Goal: Information Seeking & Learning: Understand process/instructions

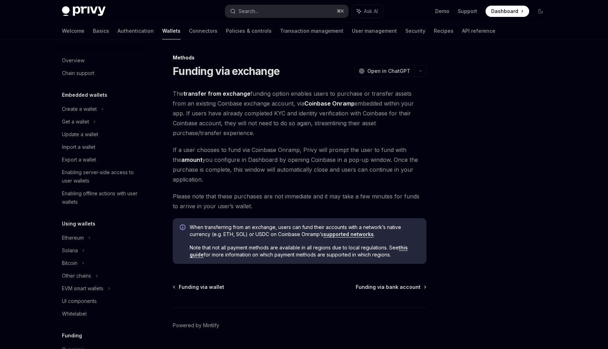
scroll to position [215, 0]
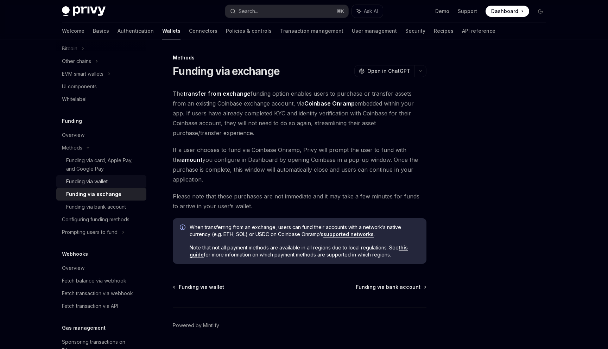
click at [101, 176] on link "Funding via wallet" at bounding box center [101, 181] width 90 height 13
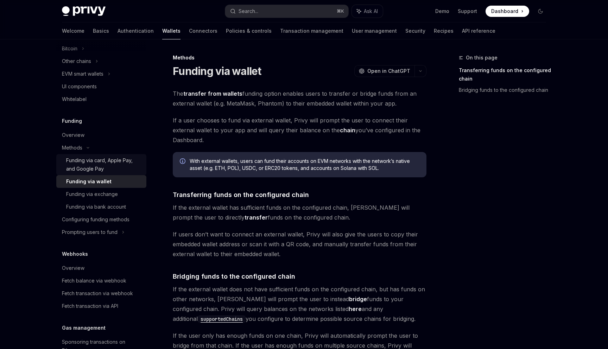
click at [95, 164] on div "Funding via card, Apple Pay, and Google Pay" at bounding box center [104, 164] width 76 height 17
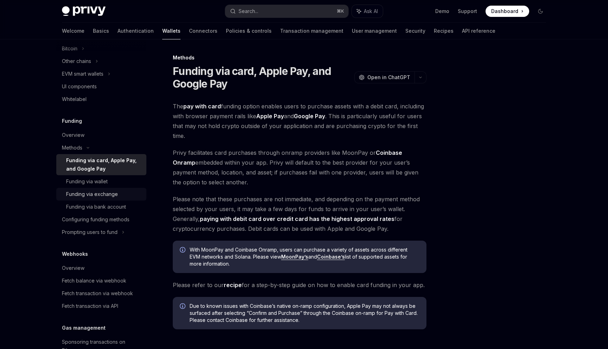
click at [111, 190] on link "Funding via exchange" at bounding box center [101, 194] width 90 height 13
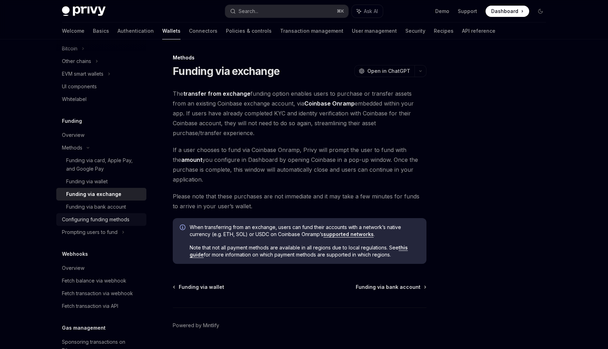
click at [113, 218] on div "Configuring funding methods" at bounding box center [96, 219] width 68 height 8
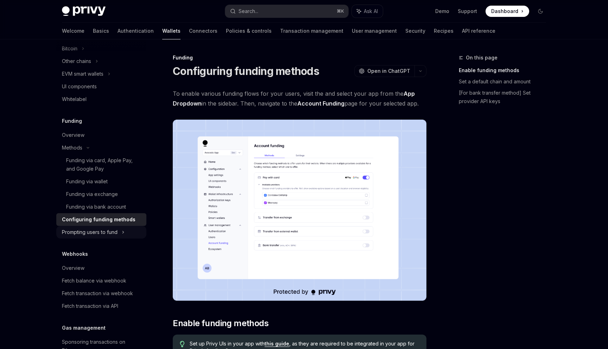
click at [118, 68] on div "Prompting users to fund" at bounding box center [101, 61] width 90 height 13
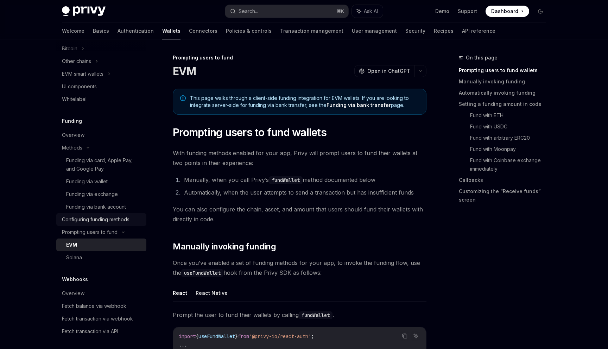
click at [115, 225] on link "Configuring funding methods" at bounding box center [101, 219] width 90 height 13
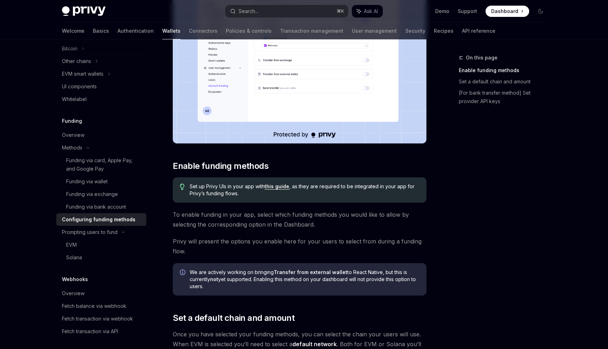
scroll to position [324, 0]
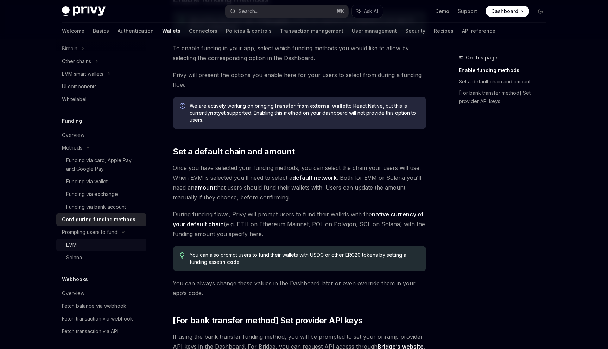
click at [113, 68] on li "Prompting users to fund EVM Solana" at bounding box center [101, 61] width 90 height 13
click at [114, 245] on div "EVM" at bounding box center [104, 245] width 76 height 8
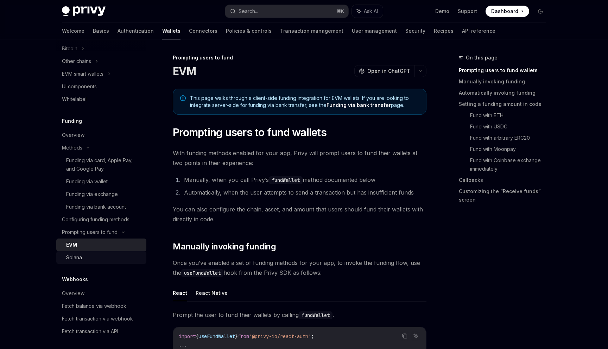
click at [115, 257] on div "Solana" at bounding box center [104, 257] width 76 height 8
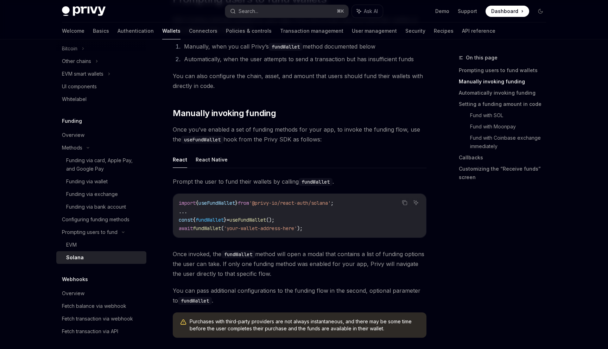
scroll to position [203, 0]
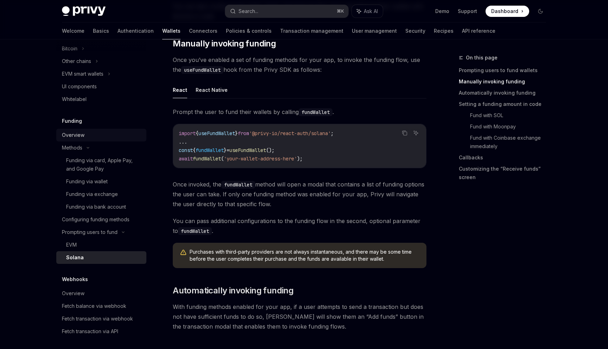
click at [80, 140] on link "Overview" at bounding box center [101, 135] width 90 height 13
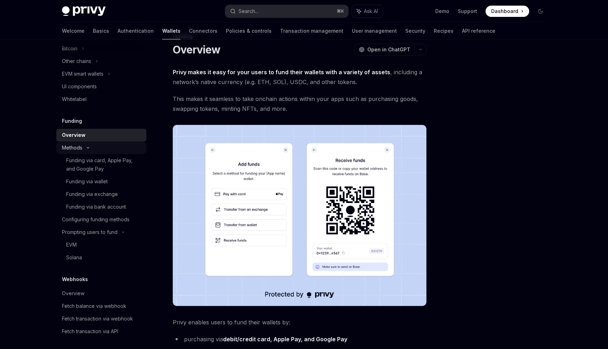
scroll to position [203, 0]
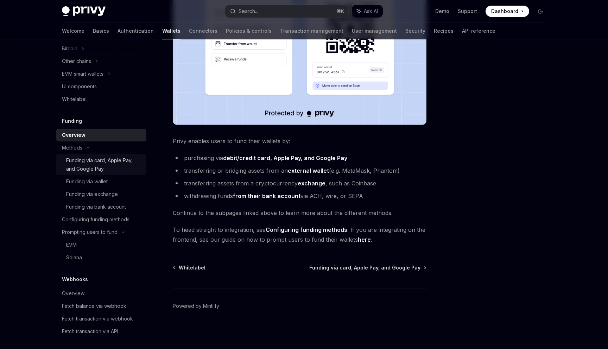
click at [109, 154] on link "Funding via card, Apple Pay, and Google Pay" at bounding box center [101, 164] width 90 height 21
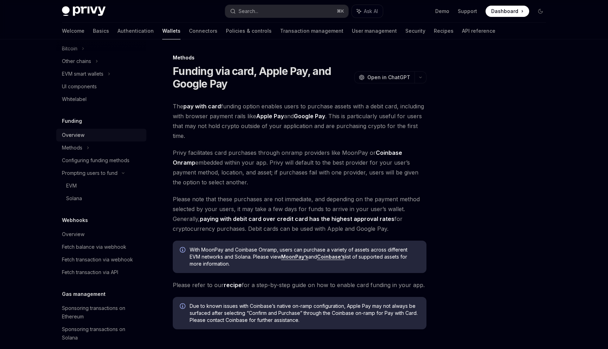
click at [94, 132] on div "Overview" at bounding box center [102, 135] width 80 height 8
type textarea "*"
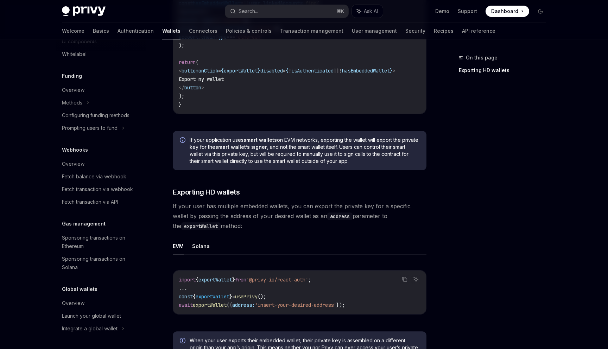
scroll to position [551, 0]
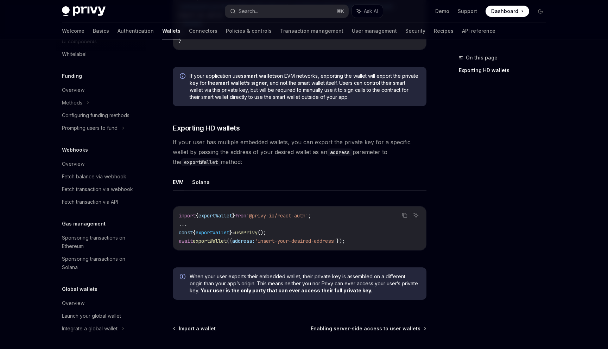
click at [202, 183] on button "Solana" at bounding box center [201, 182] width 18 height 17
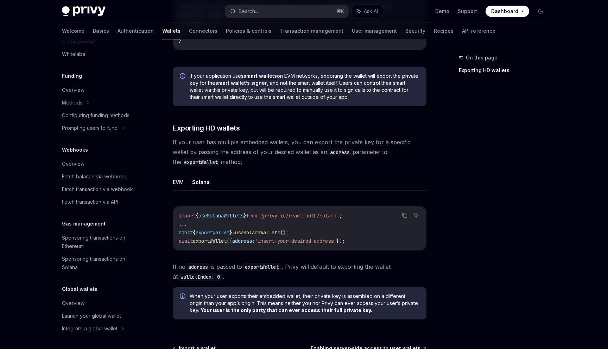
click at [179, 182] on button "EVM" at bounding box center [178, 182] width 11 height 17
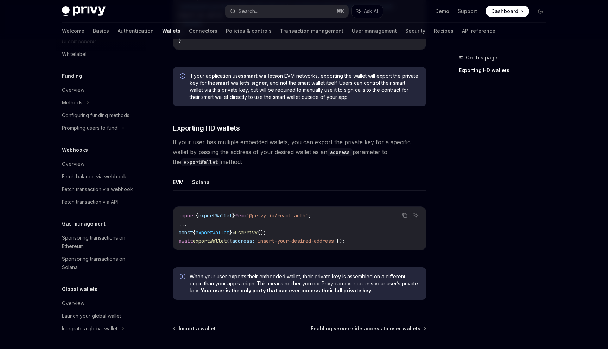
click at [196, 182] on button "Solana" at bounding box center [201, 182] width 18 height 17
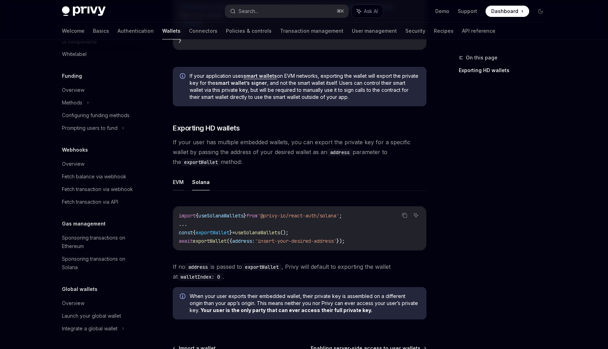
click at [179, 182] on button "EVM" at bounding box center [178, 182] width 11 height 17
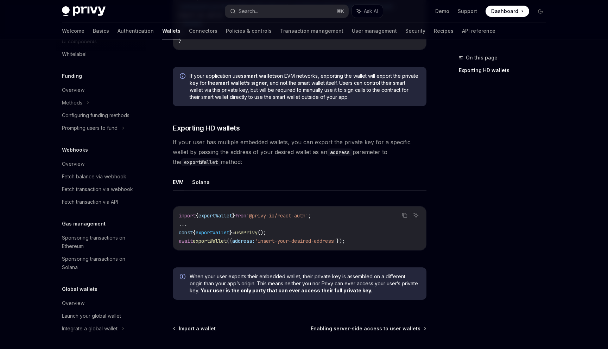
click at [196, 182] on button "Solana" at bounding box center [201, 182] width 18 height 17
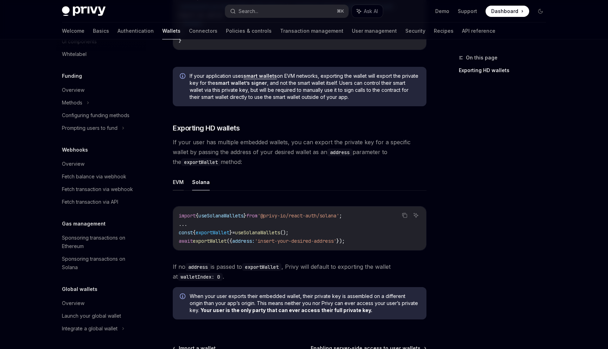
click at [178, 182] on button "EVM" at bounding box center [178, 182] width 11 height 17
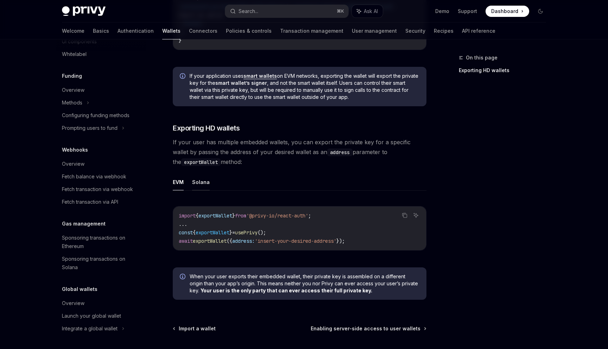
click at [198, 182] on button "Solana" at bounding box center [201, 182] width 18 height 17
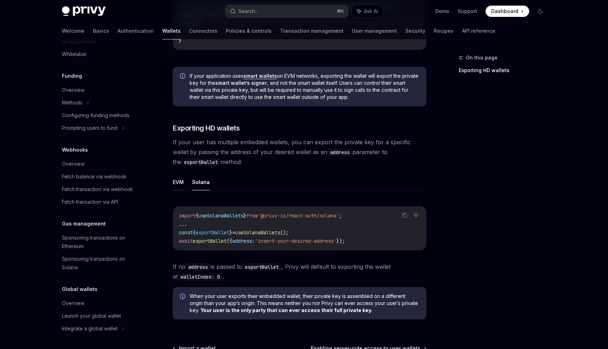
click at [178, 182] on button "EVM" at bounding box center [178, 182] width 11 height 17
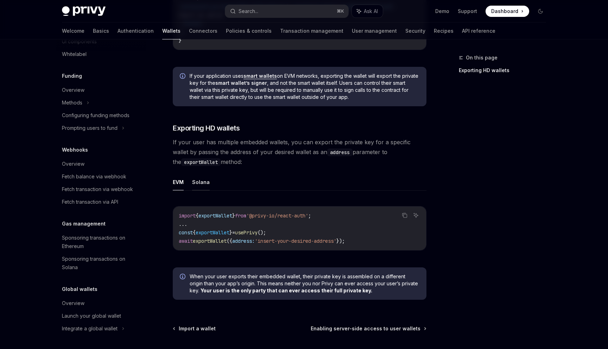
click at [201, 182] on button "Solana" at bounding box center [201, 182] width 18 height 17
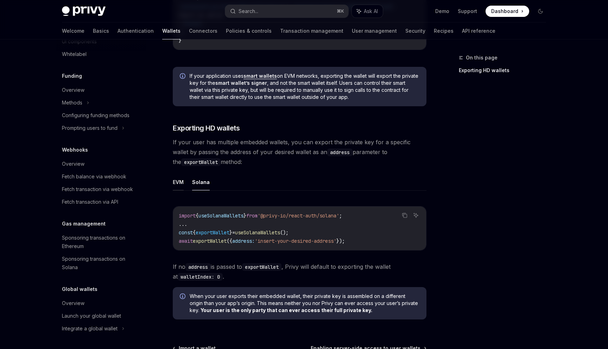
click at [177, 182] on button "EVM" at bounding box center [178, 182] width 11 height 17
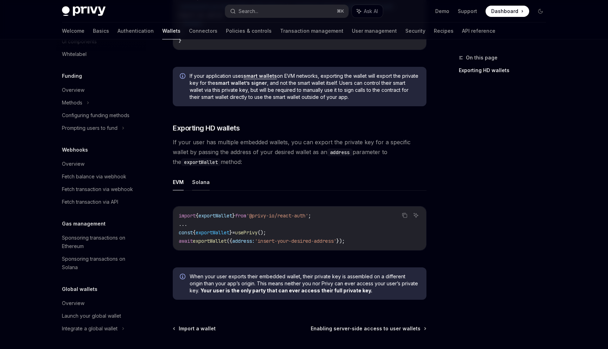
click at [195, 182] on button "Solana" at bounding box center [201, 182] width 18 height 17
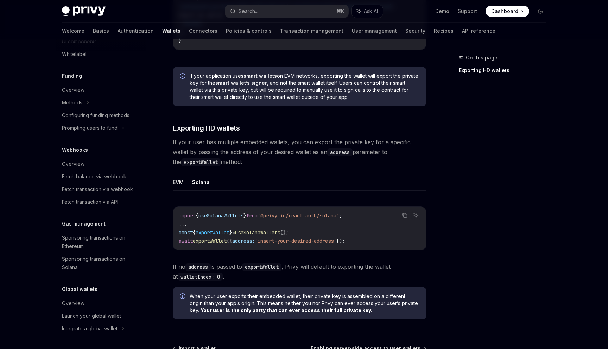
click at [183, 182] on button "EVM" at bounding box center [178, 182] width 11 height 17
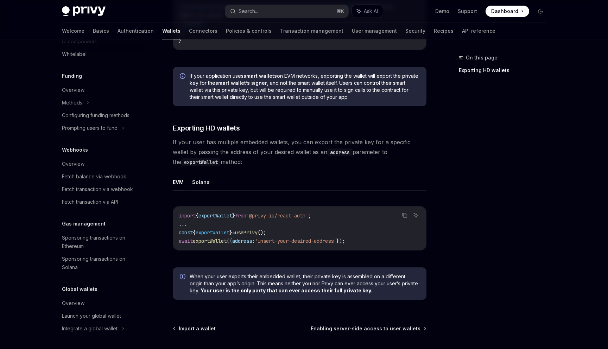
click at [204, 182] on button "Solana" at bounding box center [201, 182] width 18 height 17
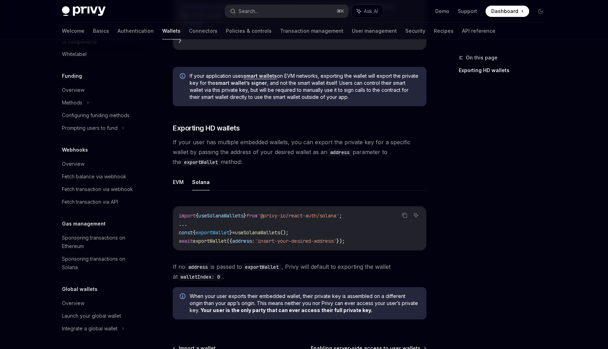
click at [185, 185] on ul "EVM Solana" at bounding box center [300, 182] width 254 height 17
click at [181, 180] on button "EVM" at bounding box center [178, 182] width 11 height 17
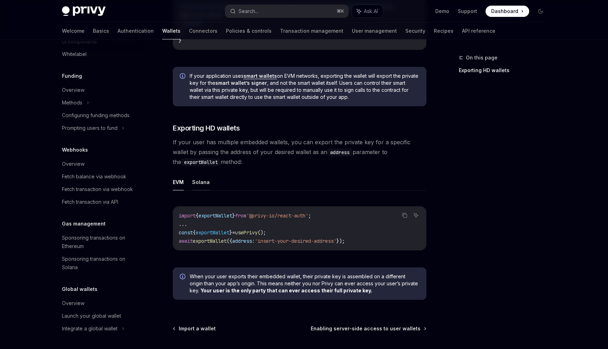
click at [195, 181] on button "Solana" at bounding box center [201, 182] width 18 height 17
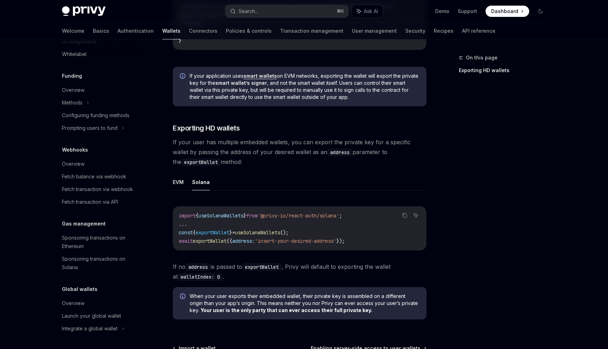
click at [192, 184] on button "Solana" at bounding box center [201, 182] width 18 height 17
click at [178, 184] on button "EVM" at bounding box center [178, 182] width 11 height 17
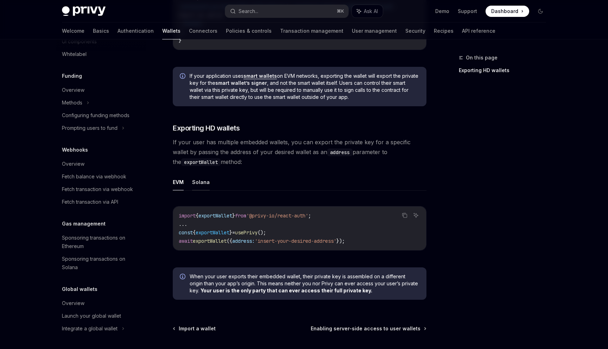
click at [199, 184] on button "Solana" at bounding box center [201, 182] width 18 height 17
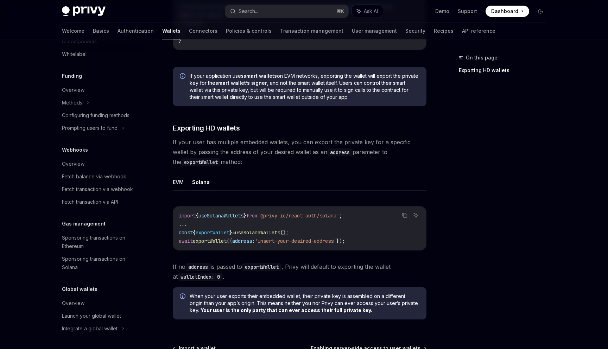
click at [180, 185] on button "EVM" at bounding box center [178, 182] width 11 height 17
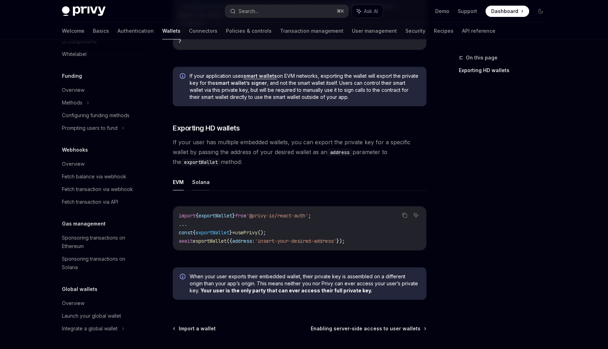
click at [197, 185] on button "Solana" at bounding box center [201, 182] width 18 height 17
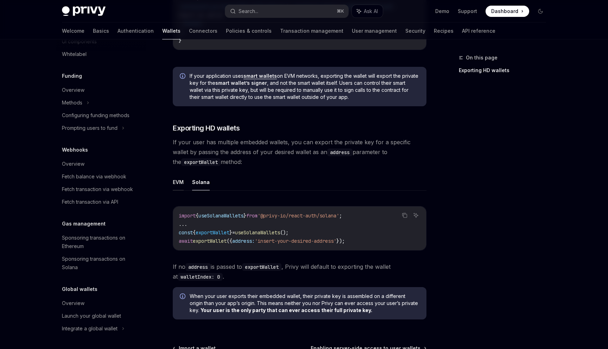
click at [182, 185] on button "EVM" at bounding box center [178, 182] width 11 height 17
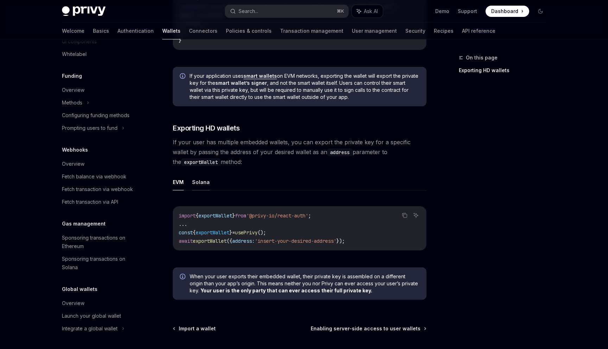
click at [198, 185] on button "Solana" at bounding box center [201, 182] width 18 height 17
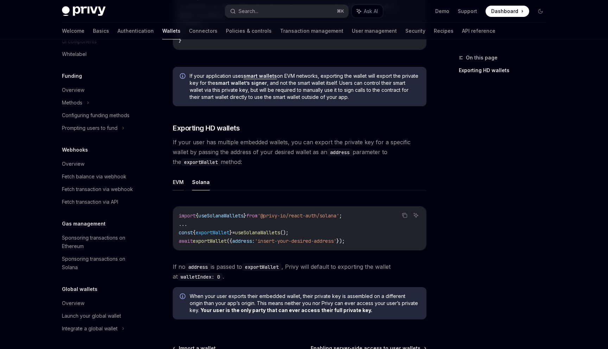
click at [181, 183] on button "EVM" at bounding box center [178, 182] width 11 height 17
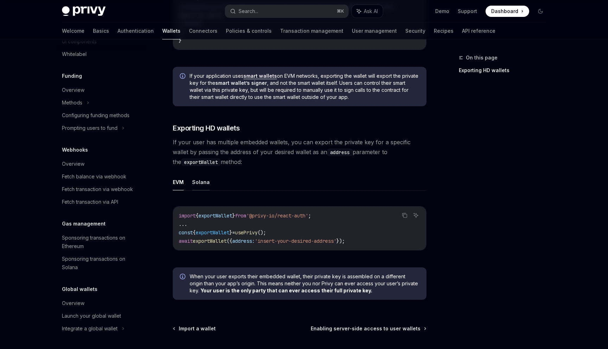
click at [194, 183] on button "Solana" at bounding box center [201, 182] width 18 height 17
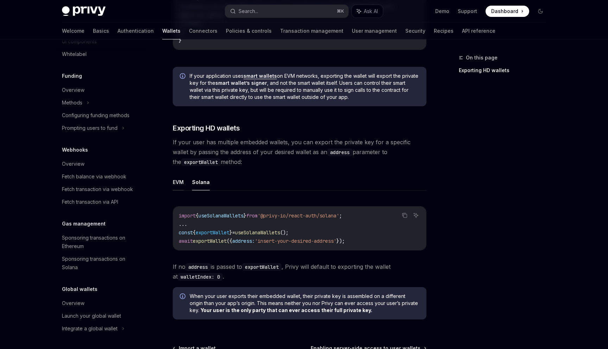
click at [183, 183] on button "EVM" at bounding box center [178, 182] width 11 height 17
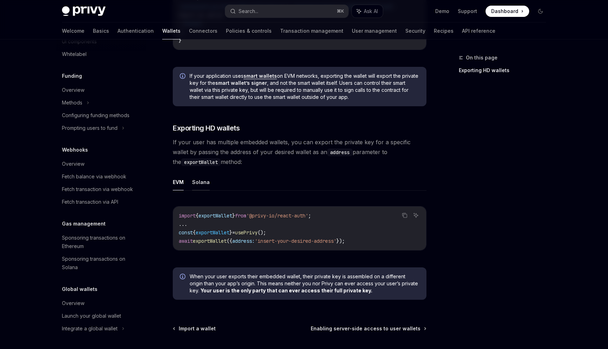
click at [193, 183] on button "Solana" at bounding box center [201, 182] width 18 height 17
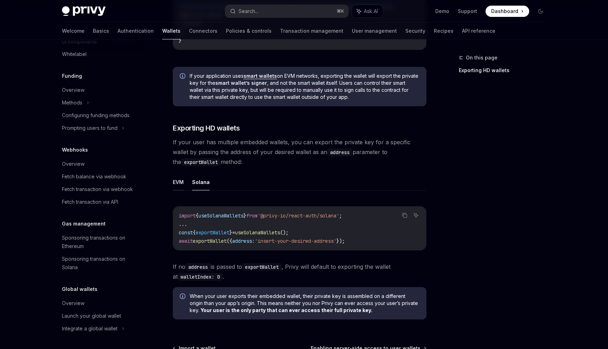
click at [176, 183] on button "EVM" at bounding box center [178, 182] width 11 height 17
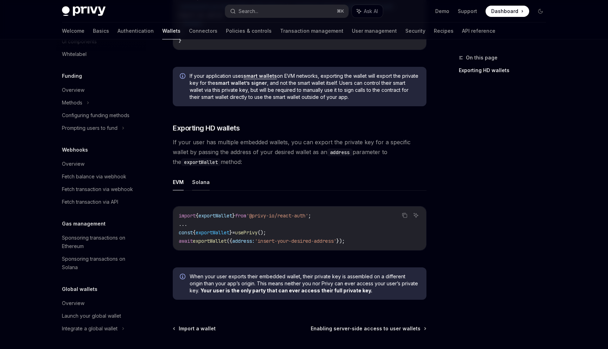
click at [194, 182] on button "Solana" at bounding box center [201, 182] width 18 height 17
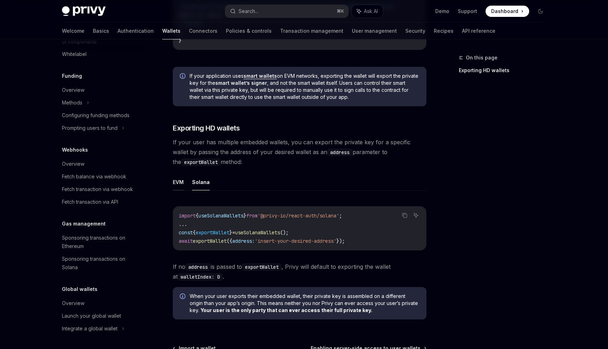
click at [179, 182] on button "EVM" at bounding box center [178, 182] width 11 height 17
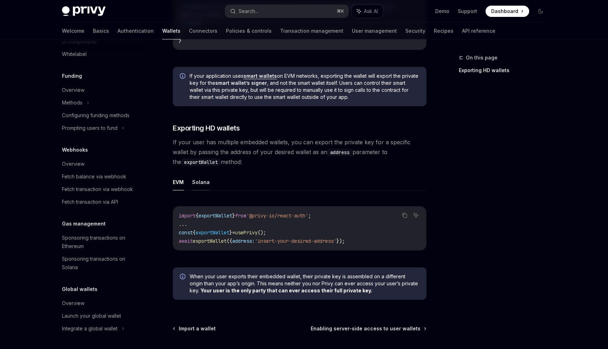
click at [193, 182] on button "Solana" at bounding box center [201, 182] width 18 height 17
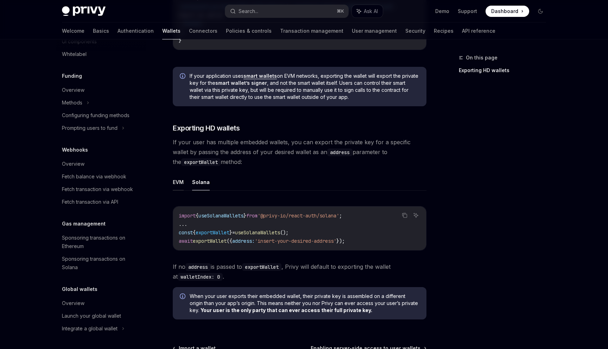
click at [179, 182] on button "EVM" at bounding box center [178, 182] width 11 height 17
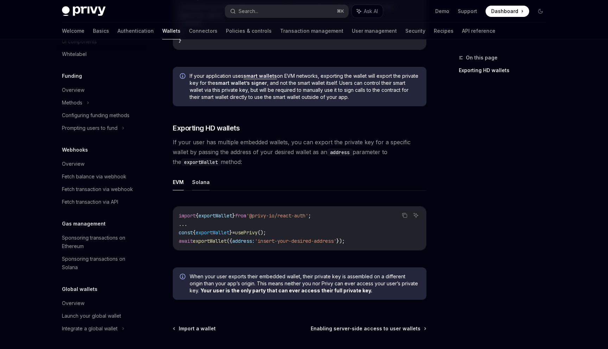
click at [195, 182] on button "Solana" at bounding box center [201, 182] width 18 height 17
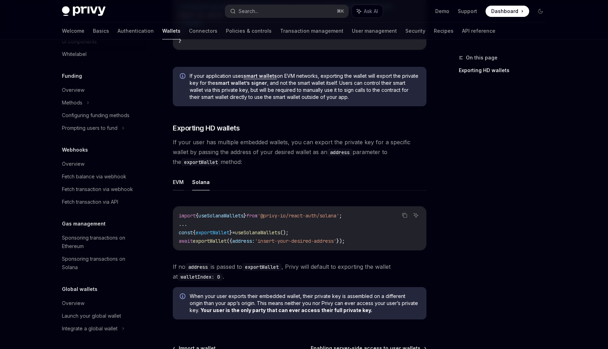
click at [182, 181] on button "EVM" at bounding box center [178, 182] width 11 height 17
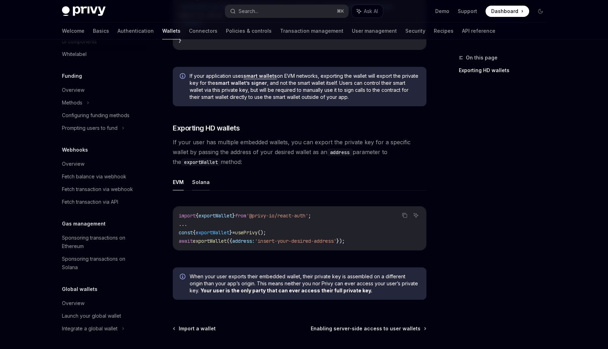
click at [199, 181] on button "Solana" at bounding box center [201, 182] width 18 height 17
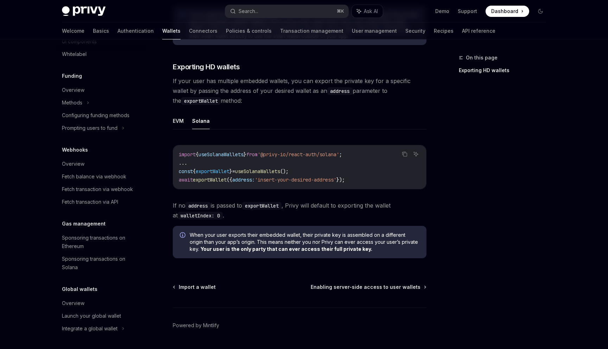
scroll to position [603, 0]
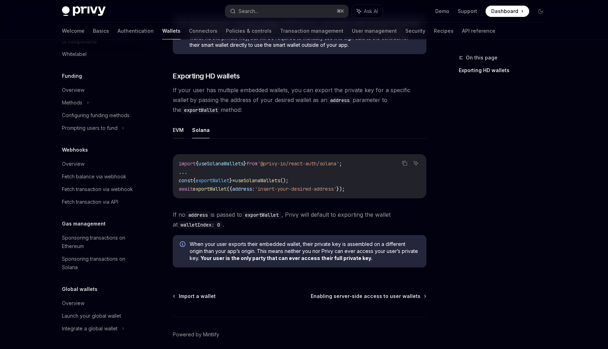
click at [181, 135] on button "EVM" at bounding box center [178, 130] width 11 height 17
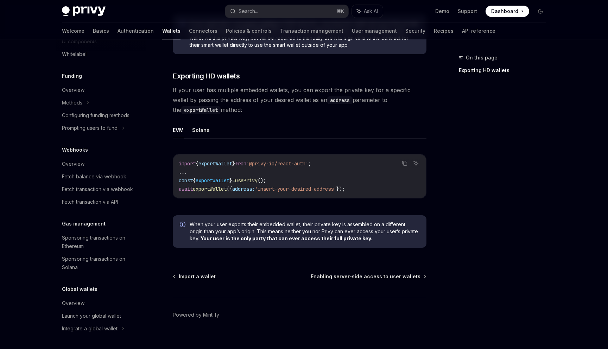
click at [196, 137] on button "Solana" at bounding box center [201, 130] width 18 height 17
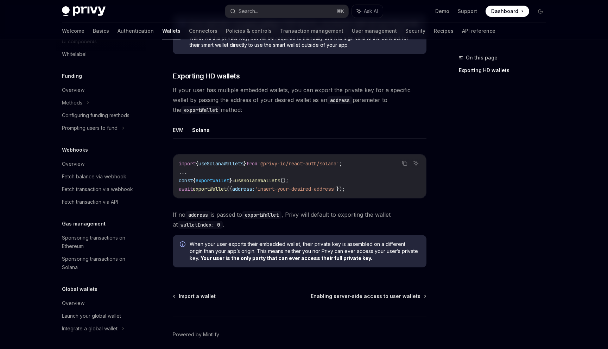
click at [181, 138] on button "EVM" at bounding box center [178, 130] width 11 height 17
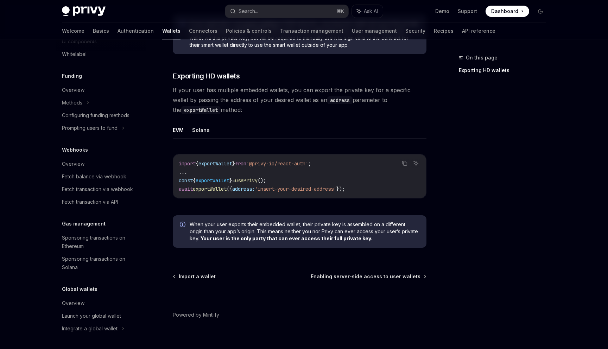
click at [188, 137] on ul "EVM Solana" at bounding box center [300, 130] width 254 height 17
click at [189, 137] on ul "EVM Solana" at bounding box center [300, 130] width 254 height 17
click at [190, 137] on ul "EVM Solana" at bounding box center [300, 130] width 254 height 17
click at [191, 135] on ul "EVM Solana" at bounding box center [300, 130] width 254 height 17
click at [193, 134] on button "Solana" at bounding box center [201, 130] width 18 height 17
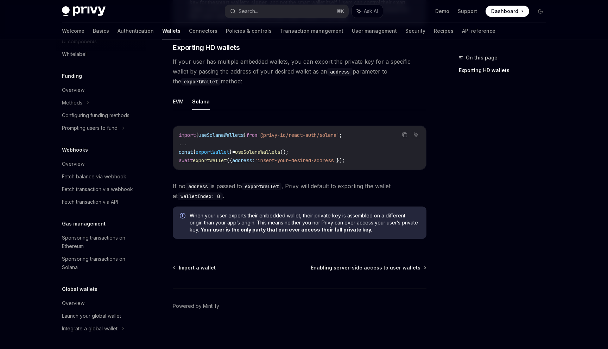
scroll to position [588, 0]
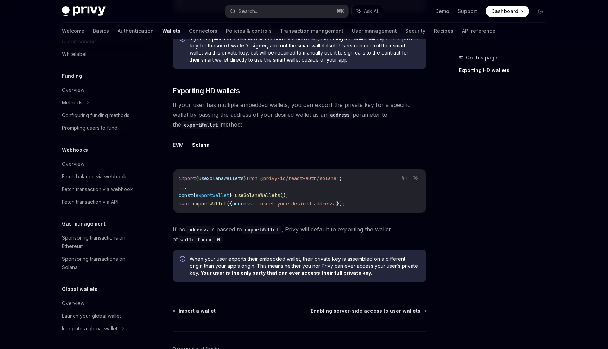
click at [176, 153] on button "EVM" at bounding box center [178, 145] width 11 height 17
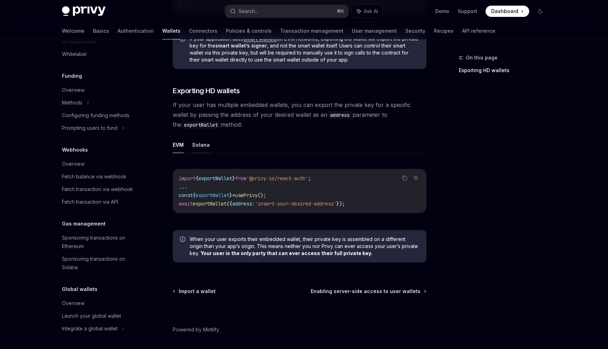
click at [194, 147] on button "Solana" at bounding box center [201, 145] width 18 height 17
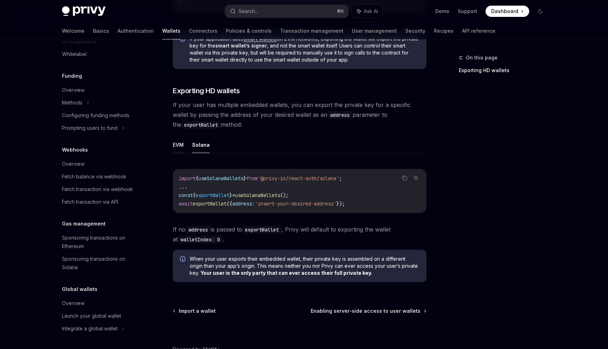
click at [180, 144] on button "EVM" at bounding box center [178, 145] width 11 height 17
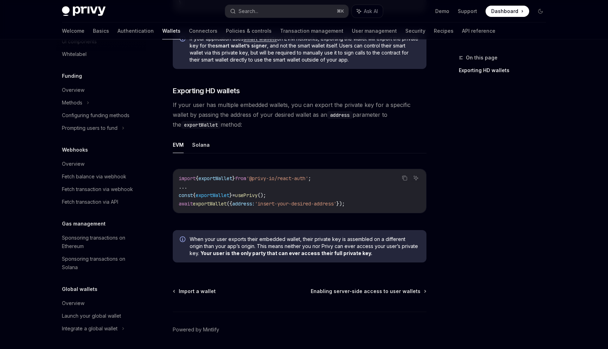
click at [216, 150] on ul "EVM Solana" at bounding box center [300, 145] width 254 height 17
click at [206, 148] on button "Solana" at bounding box center [201, 145] width 18 height 17
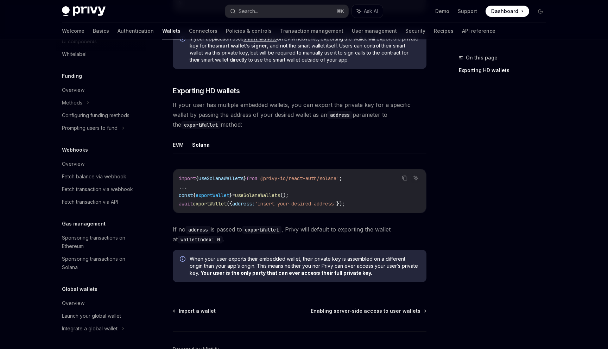
click at [193, 147] on button "Solana" at bounding box center [201, 145] width 18 height 17
click at [186, 147] on ul "EVM Solana" at bounding box center [300, 145] width 254 height 17
click at [181, 148] on button "EVM" at bounding box center [178, 145] width 11 height 17
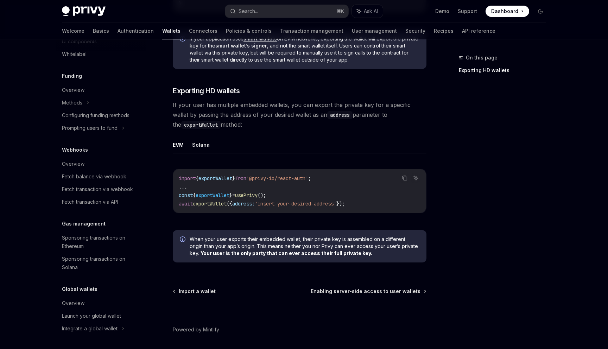
click at [194, 145] on button "Solana" at bounding box center [201, 145] width 18 height 17
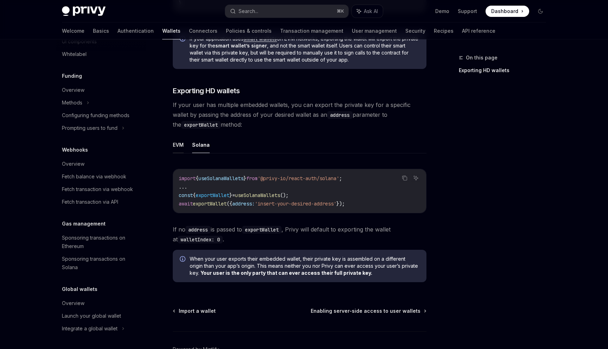
click at [183, 153] on button "EVM" at bounding box center [178, 145] width 11 height 17
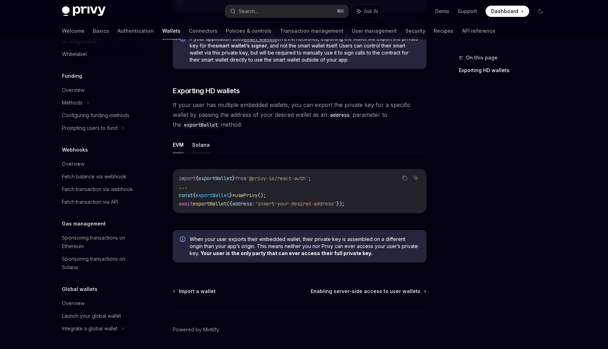
click at [194, 152] on button "Solana" at bounding box center [201, 145] width 18 height 17
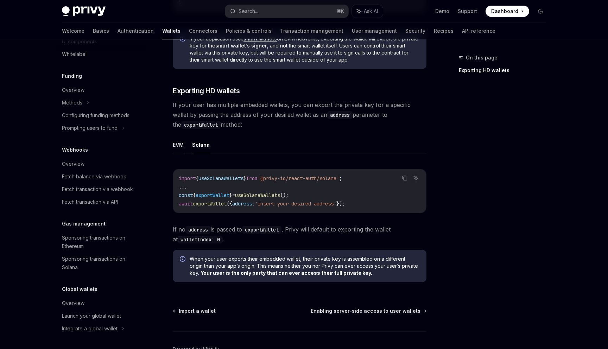
click at [178, 152] on button "EVM" at bounding box center [178, 145] width 11 height 17
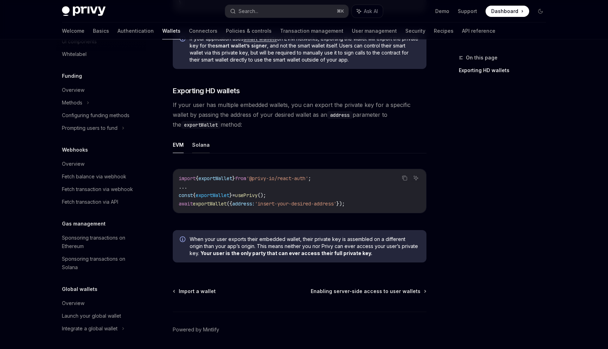
click at [197, 151] on button "Solana" at bounding box center [201, 145] width 18 height 17
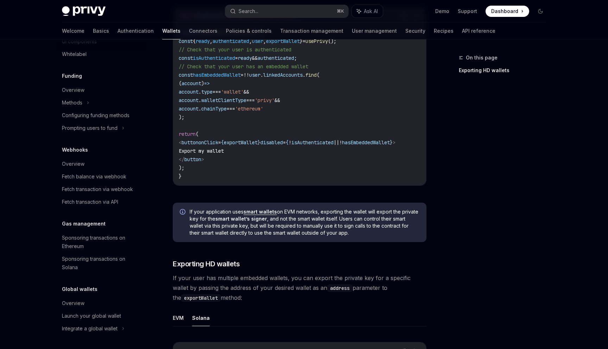
scroll to position [634, 0]
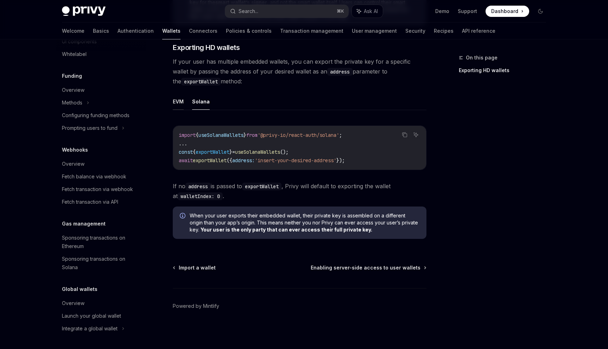
click at [180, 107] on button "EVM" at bounding box center [178, 101] width 11 height 17
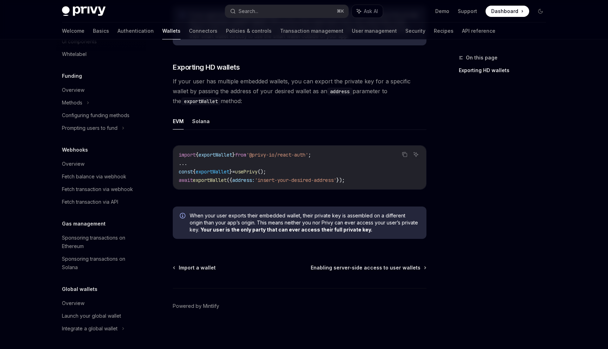
click at [191, 132] on div "EVM Solana Copy Ask AI import { exportWallet } from '@privy-io/react-auth' ; ..…" at bounding box center [300, 157] width 254 height 88
click at [197, 131] on div "EVM Solana Copy Ask AI import { exportWallet } from '@privy-io/react-auth' ; ..…" at bounding box center [300, 157] width 254 height 88
click at [194, 126] on button "Solana" at bounding box center [201, 121] width 18 height 17
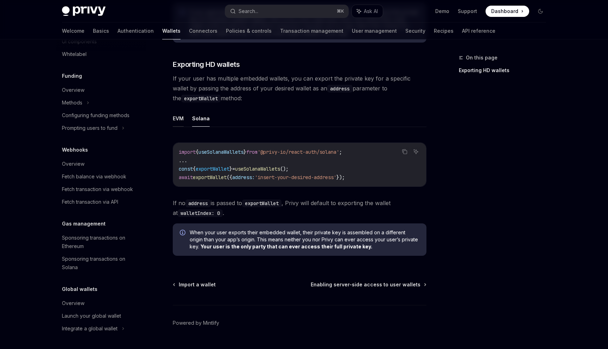
click at [181, 124] on button "EVM" at bounding box center [178, 118] width 11 height 17
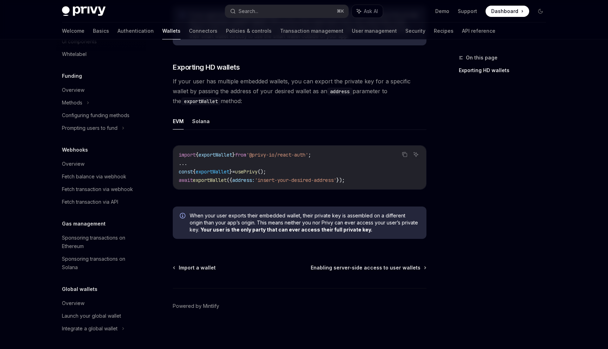
click at [191, 124] on ul "EVM Solana" at bounding box center [300, 121] width 254 height 17
click at [200, 124] on button "Solana" at bounding box center [201, 121] width 18 height 17
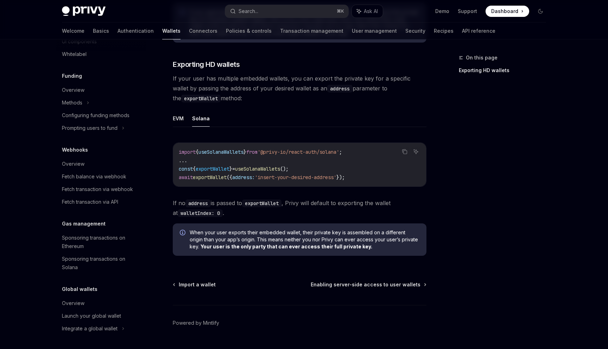
click at [187, 122] on ul "EVM Solana" at bounding box center [300, 118] width 254 height 17
click at [181, 120] on button "EVM" at bounding box center [178, 118] width 11 height 17
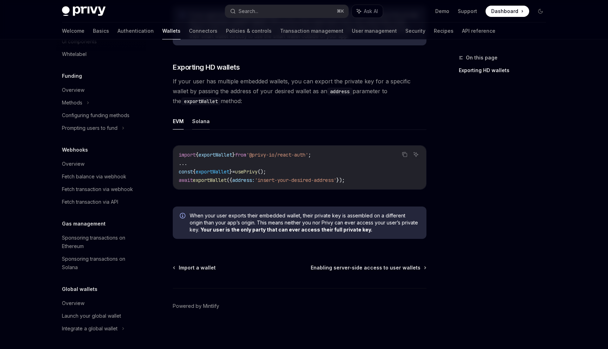
click at [195, 121] on button "Solana" at bounding box center [201, 121] width 18 height 17
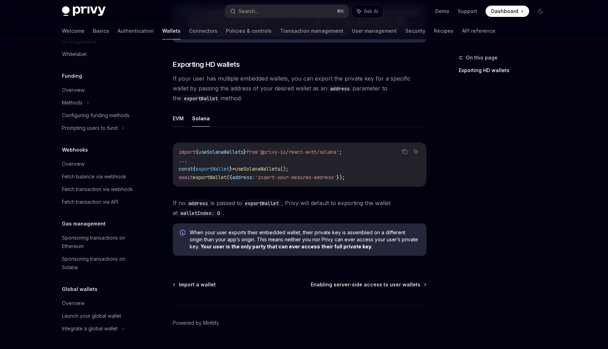
click at [181, 120] on button "EVM" at bounding box center [178, 118] width 11 height 17
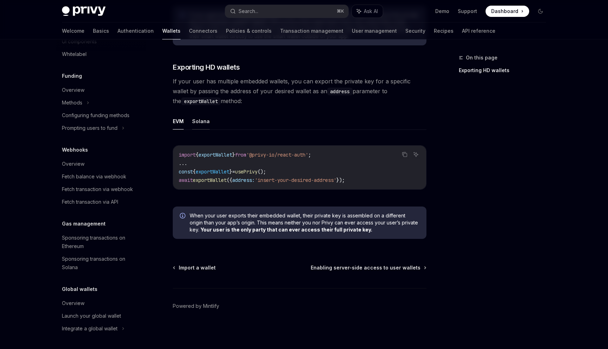
click at [198, 120] on button "Solana" at bounding box center [201, 121] width 18 height 17
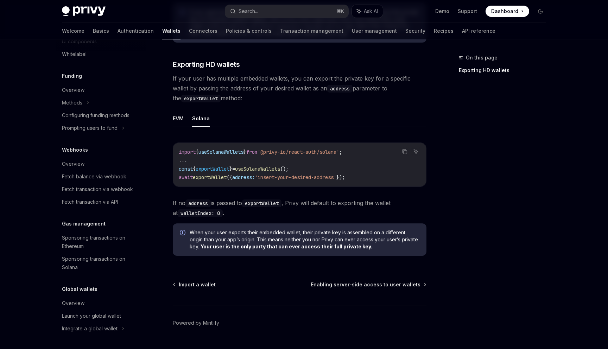
click at [186, 119] on ul "EVM Solana" at bounding box center [300, 118] width 254 height 17
click at [178, 121] on button "EVM" at bounding box center [178, 118] width 11 height 17
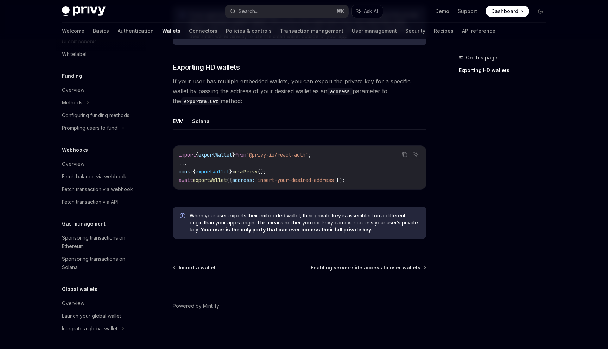
click at [201, 118] on button "Solana" at bounding box center [201, 121] width 18 height 17
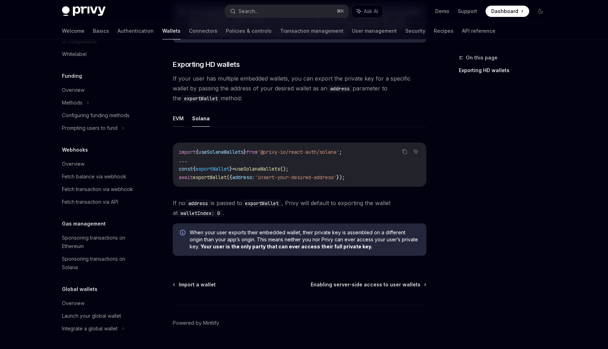
click at [183, 119] on button "EVM" at bounding box center [178, 118] width 11 height 17
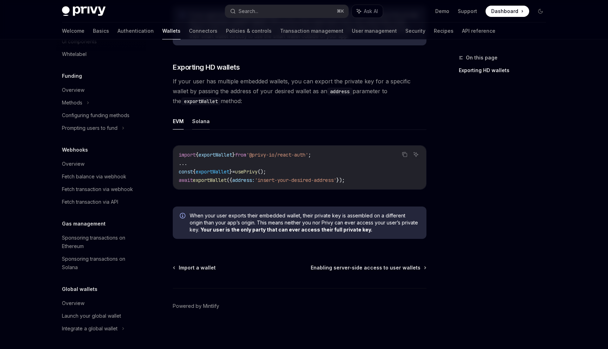
click at [203, 120] on button "Solana" at bounding box center [201, 121] width 18 height 17
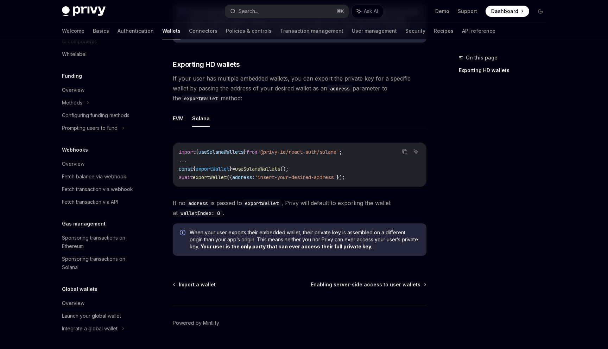
click at [189, 121] on ul "EVM Solana" at bounding box center [300, 118] width 254 height 17
click at [185, 121] on ul "EVM Solana" at bounding box center [300, 118] width 254 height 17
click at [185, 120] on ul "EVM Solana" at bounding box center [300, 118] width 254 height 17
click at [197, 119] on button "Solana" at bounding box center [201, 118] width 18 height 17
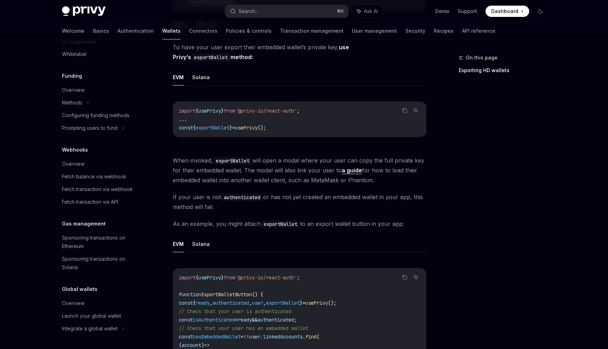
scroll to position [153, 0]
click at [203, 81] on button "Solana" at bounding box center [201, 78] width 18 height 17
click at [174, 76] on button "EVM" at bounding box center [178, 78] width 11 height 17
click at [192, 75] on button "Solana" at bounding box center [201, 78] width 18 height 17
click at [173, 74] on button "EVM" at bounding box center [178, 78] width 11 height 17
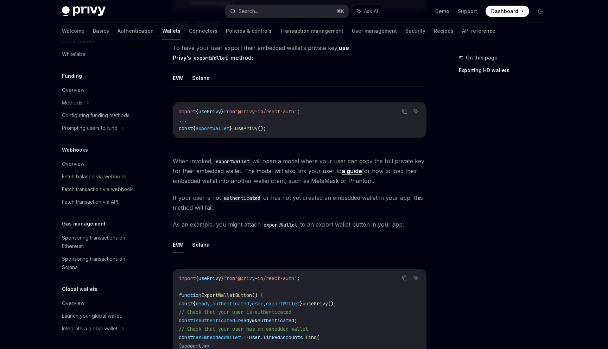
click at [187, 74] on ul "EVM Solana" at bounding box center [300, 78] width 254 height 17
click at [192, 74] on ul "EVM Solana" at bounding box center [300, 78] width 254 height 17
click at [199, 74] on button "Solana" at bounding box center [201, 78] width 18 height 17
type textarea "*"
